Goal: Transaction & Acquisition: Purchase product/service

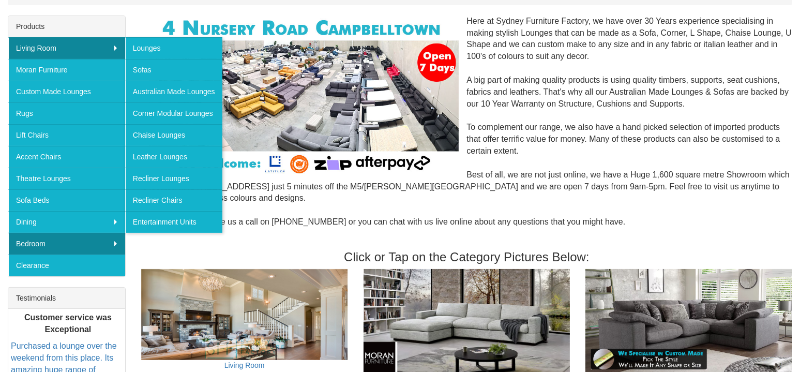
scroll to position [172, 0]
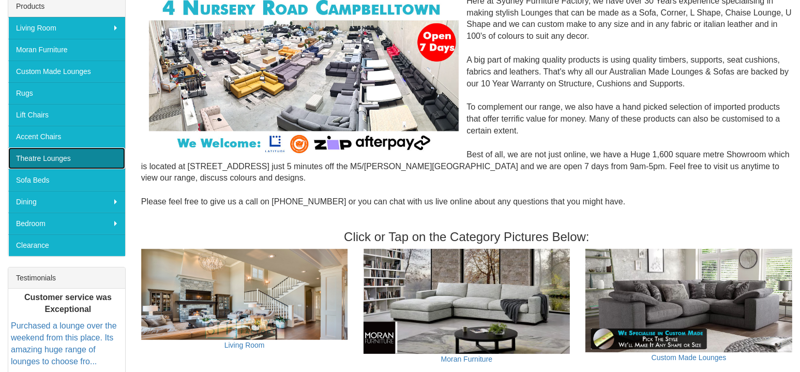
click at [91, 155] on link "Theatre Lounges" at bounding box center [66, 158] width 117 height 22
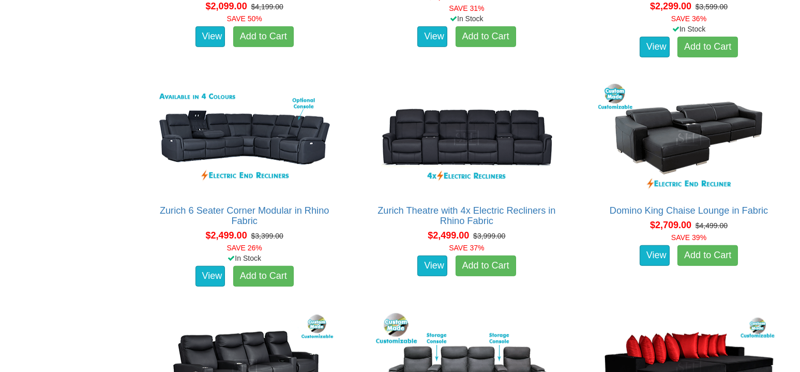
scroll to position [1121, 0]
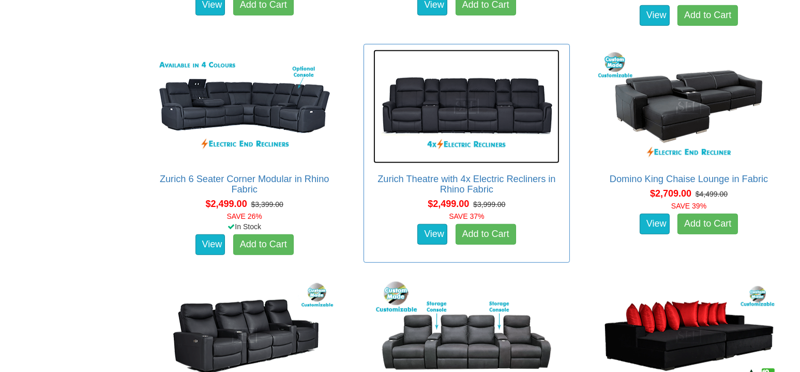
click at [511, 117] on img at bounding box center [467, 107] width 186 height 114
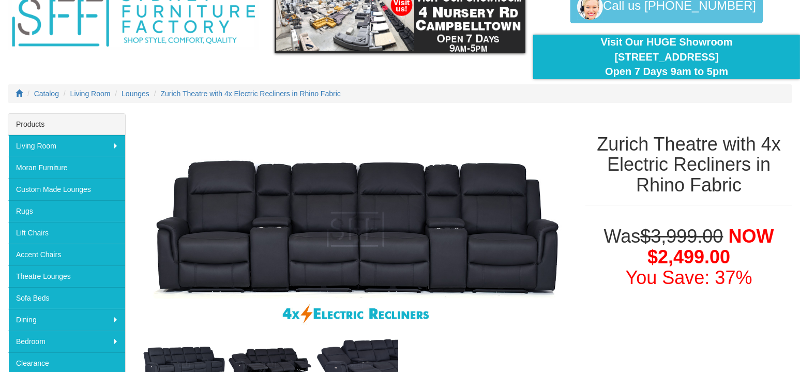
scroll to position [86, 0]
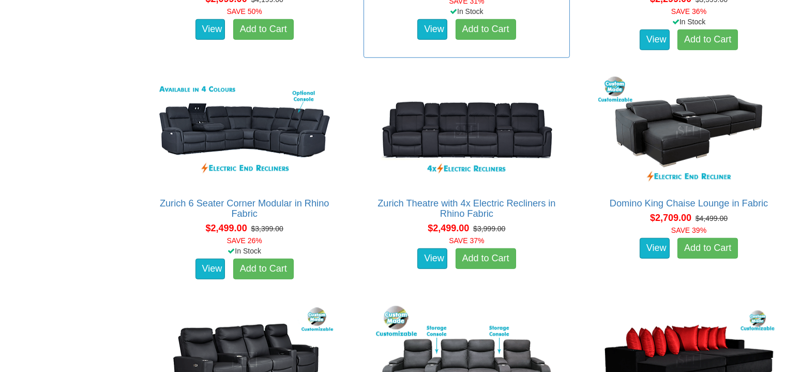
scroll to position [1121, 0]
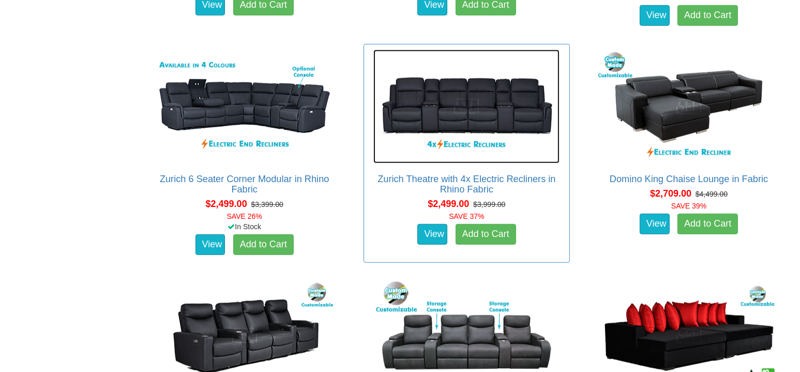
click at [466, 108] on img at bounding box center [467, 107] width 186 height 114
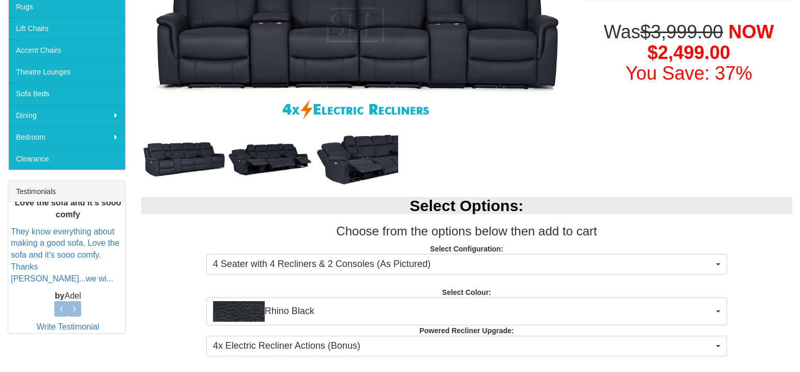
scroll to position [345, 0]
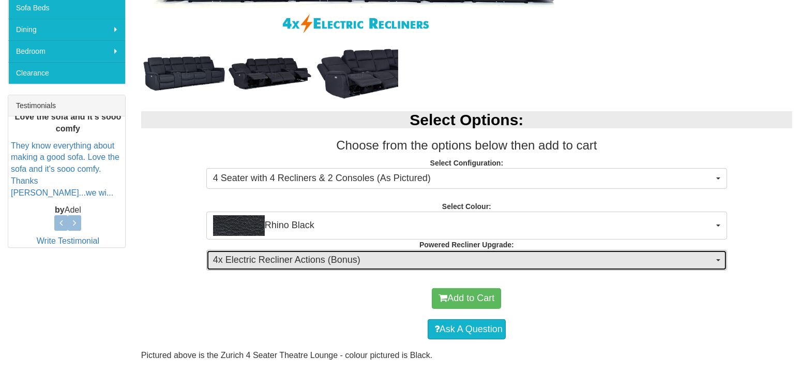
click at [548, 253] on span "4x Electric Recliner Actions (Bonus)" at bounding box center [463, 259] width 501 height 13
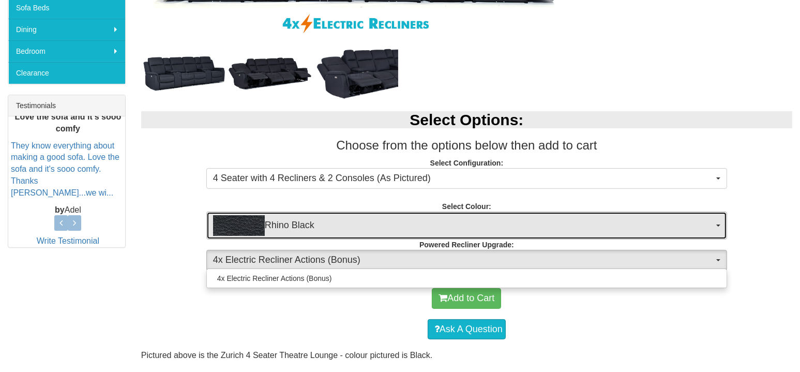
click at [550, 218] on span "Rhino Black" at bounding box center [463, 225] width 501 height 21
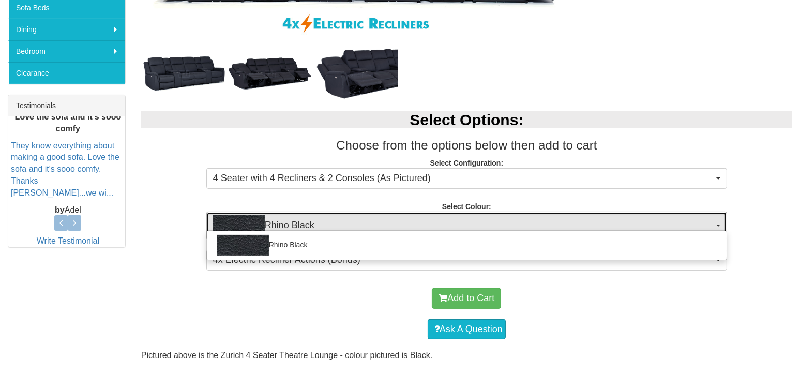
click at [550, 218] on span "Rhino Black" at bounding box center [463, 225] width 501 height 21
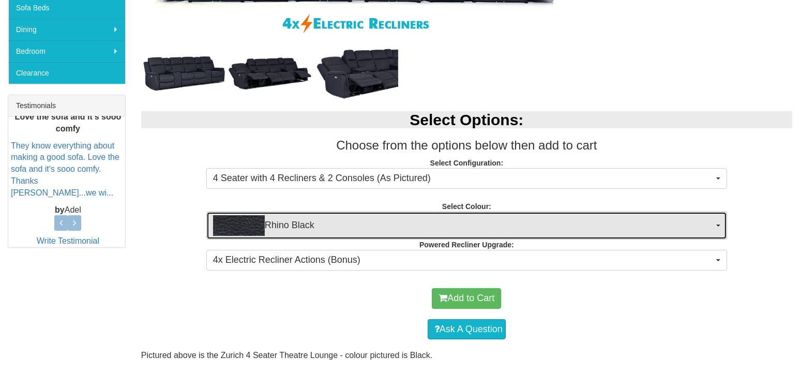
click at [550, 218] on span "Rhino Black" at bounding box center [463, 225] width 501 height 21
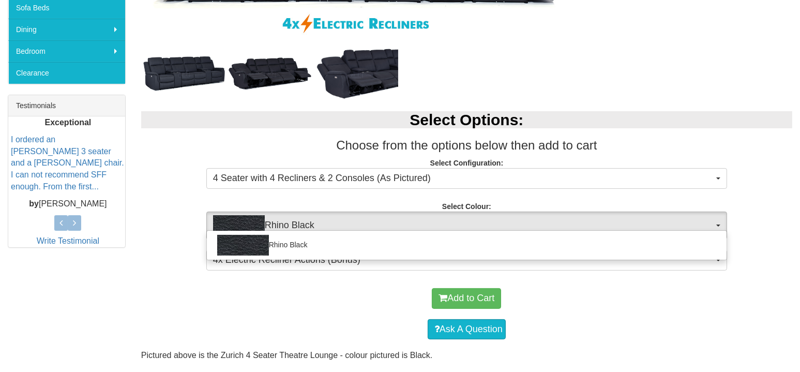
click at [596, 272] on div "Select Options: Choose from the options below then add to cart Select Configura…" at bounding box center [466, 189] width 667 height 176
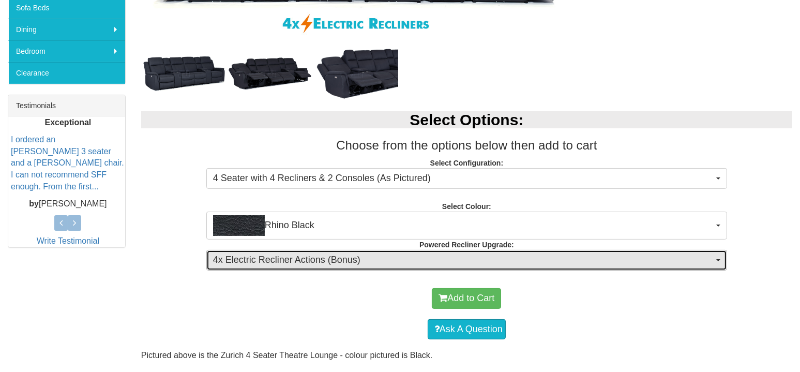
click at [584, 250] on button "4x Electric Recliner Actions (Bonus)" at bounding box center [466, 260] width 521 height 21
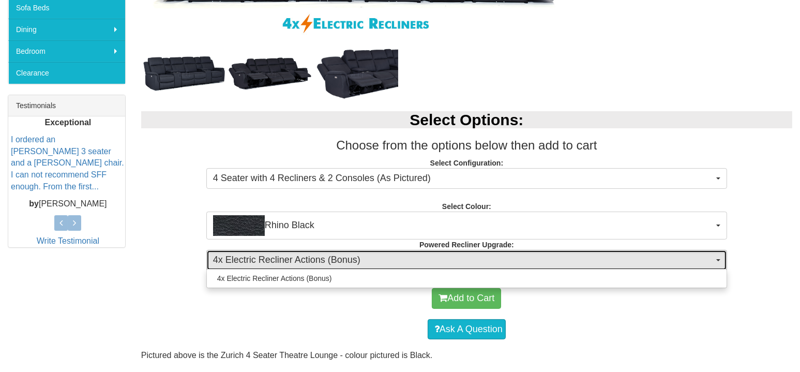
click at [584, 250] on button "4x Electric Recliner Actions (Bonus)" at bounding box center [466, 260] width 521 height 21
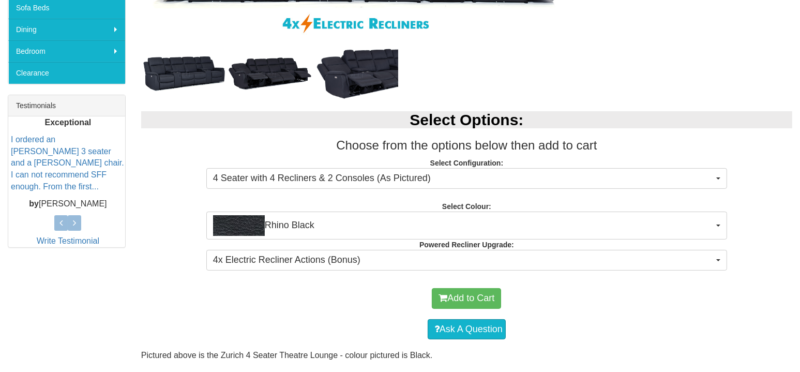
click at [601, 274] on div "Select Options: Choose from the options below then add to cart Select Configura…" at bounding box center [466, 189] width 667 height 176
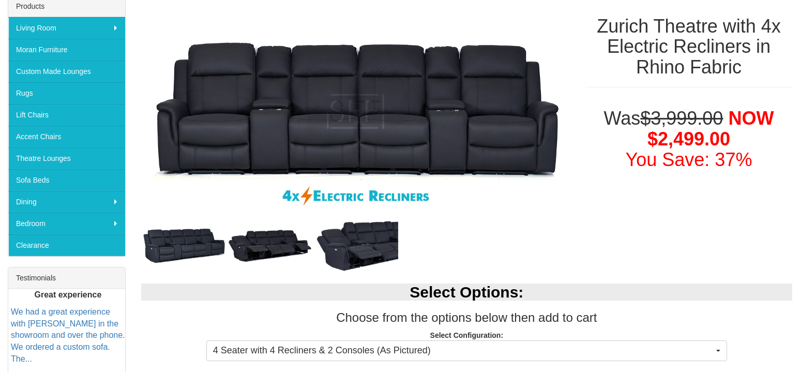
scroll to position [259, 0]
